Goal: Find specific page/section: Find specific page/section

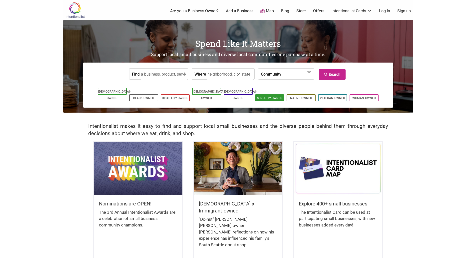
click at [277, 96] on link "Minority-Owned" at bounding box center [270, 98] width 26 height 4
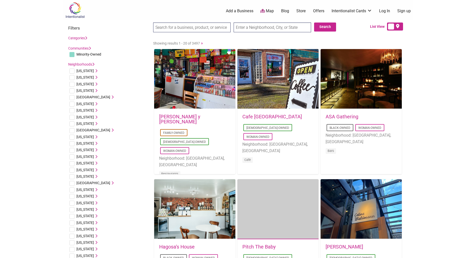
click at [254, 26] on input "text" at bounding box center [273, 28] width 78 height 10
type input "Washington, USA"
click at [323, 26] on button "Search" at bounding box center [325, 27] width 22 height 9
